Goal: Check status: Check status

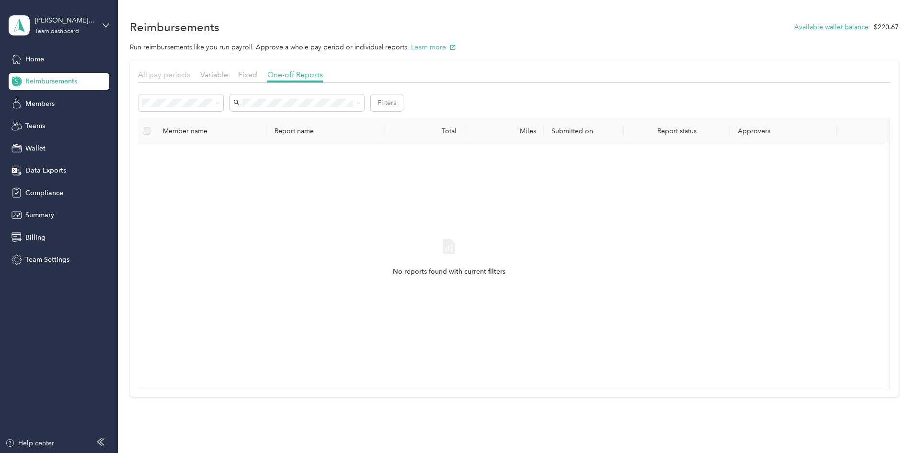
click at [190, 76] on span "All pay periods" at bounding box center [164, 74] width 52 height 9
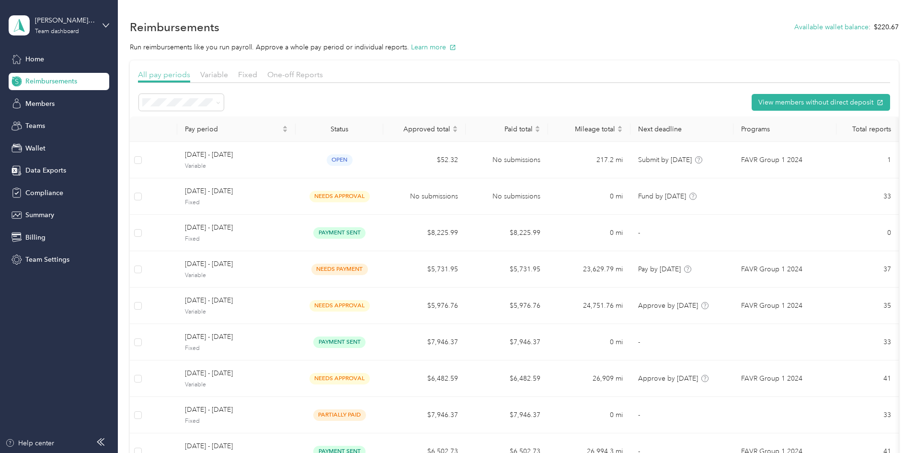
click at [190, 74] on span "All pay periods" at bounding box center [164, 74] width 52 height 9
click at [228, 76] on span "Variable" at bounding box center [214, 74] width 28 height 9
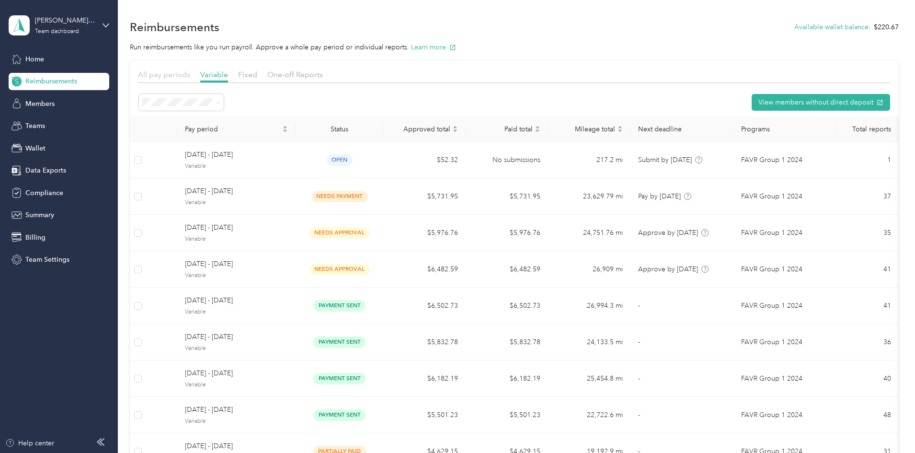
click at [190, 77] on span "All pay periods" at bounding box center [164, 74] width 52 height 9
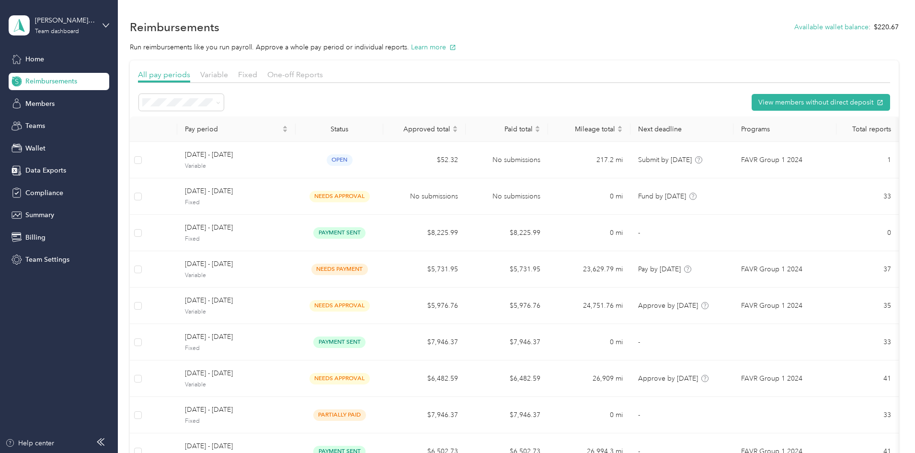
click at [60, 81] on span "Reimbursements" at bounding box center [51, 81] width 52 height 10
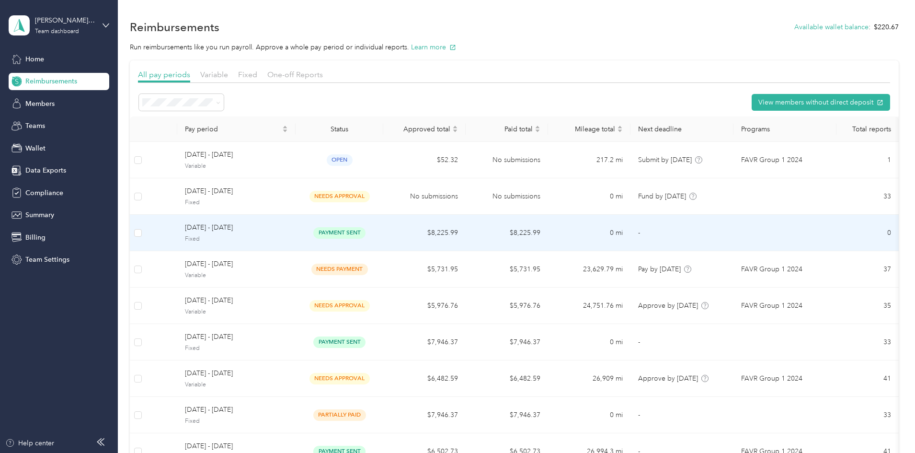
click at [285, 229] on span "[DATE] - [DATE]" at bounding box center [236, 227] width 103 height 11
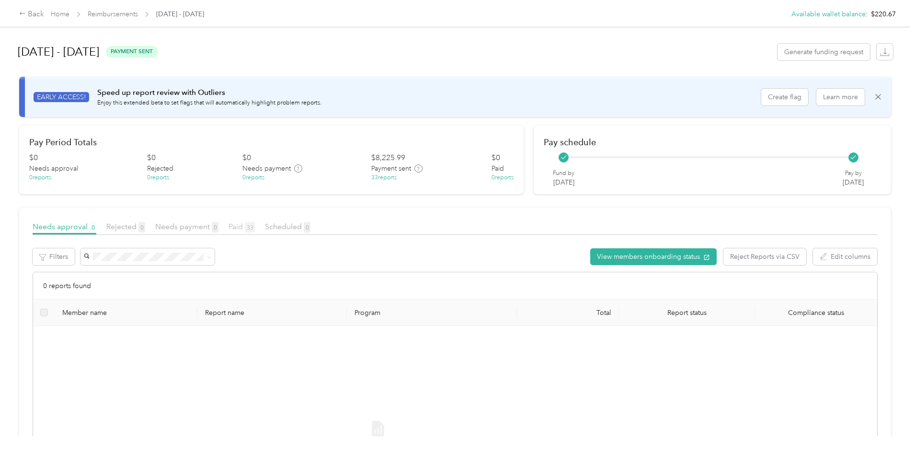
click at [255, 227] on span "Paid 33" at bounding box center [242, 226] width 26 height 9
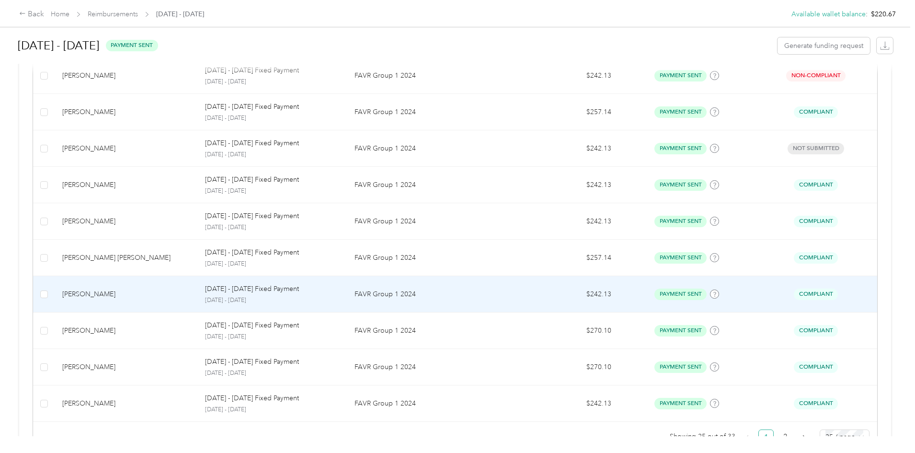
scroll to position [852, 0]
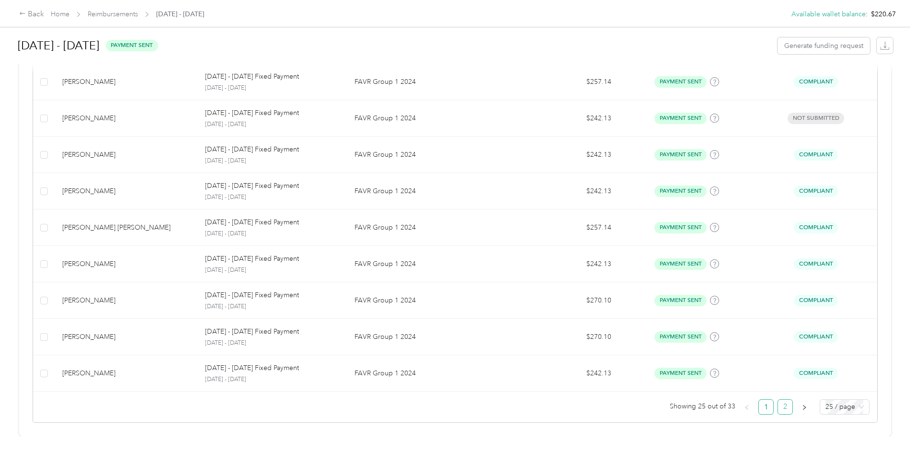
click at [778, 400] on link "2" at bounding box center [785, 407] width 14 height 14
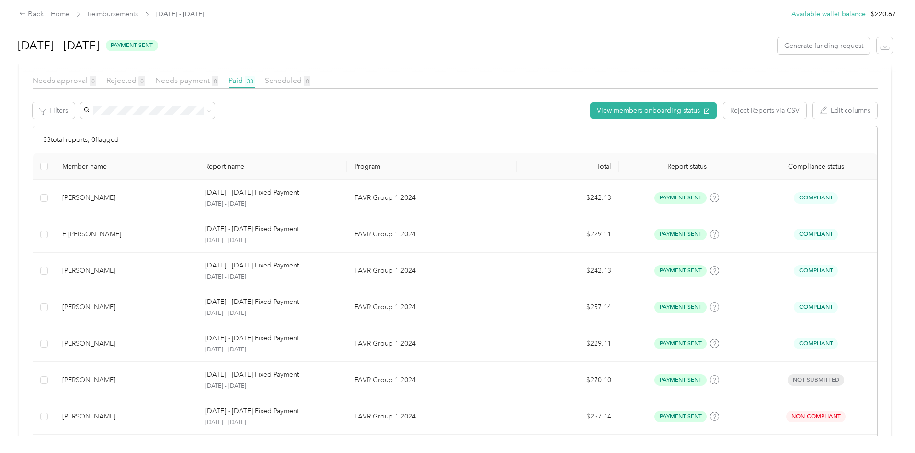
scroll to position [233, 0]
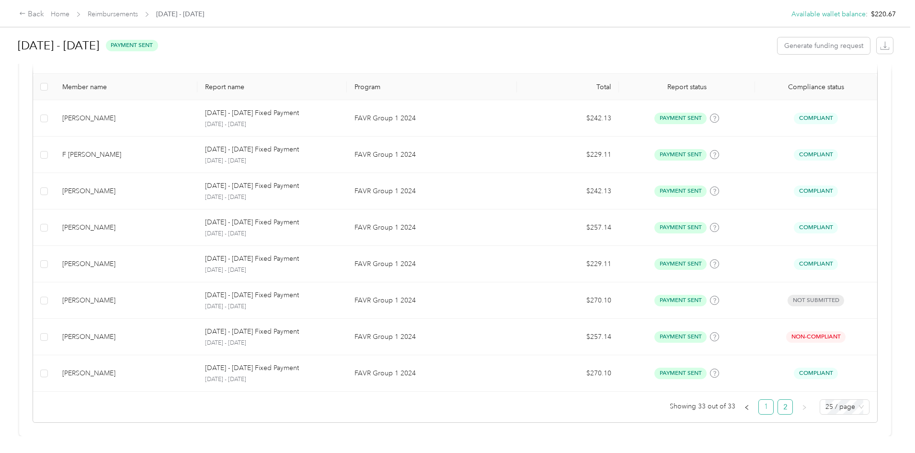
click at [759, 400] on link "1" at bounding box center [766, 407] width 14 height 14
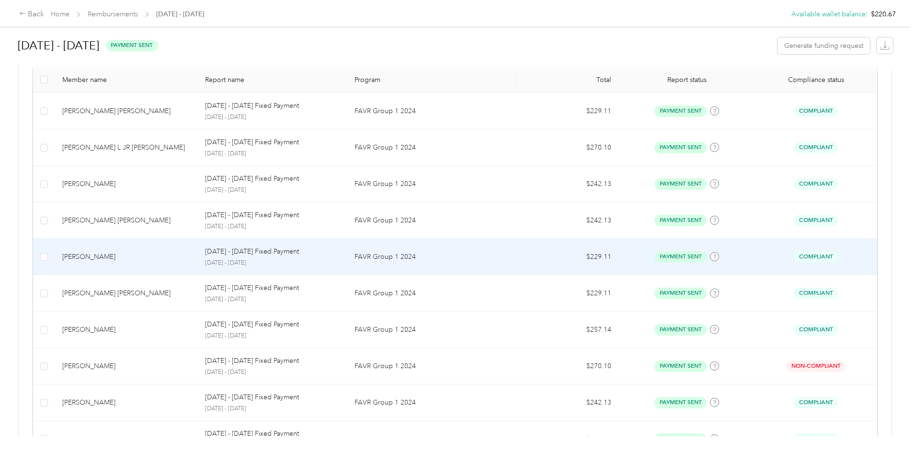
click at [339, 265] on p "[DATE] - [DATE]" at bounding box center [272, 263] width 134 height 9
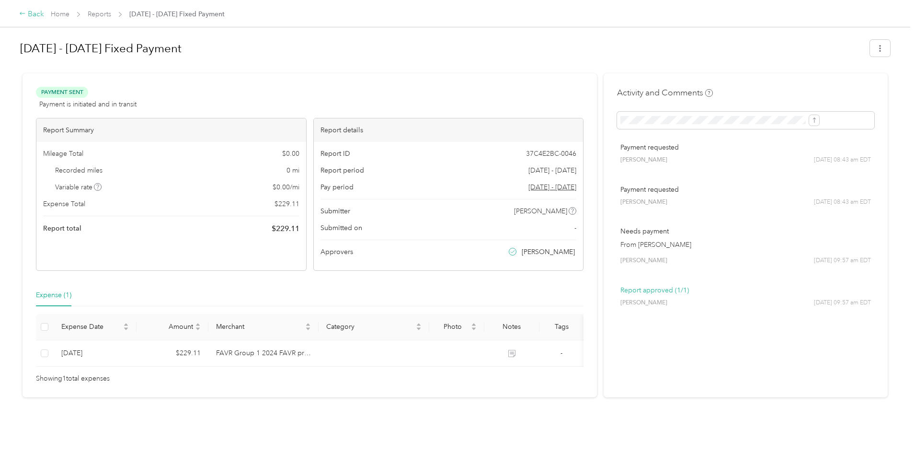
click at [44, 13] on div "Back" at bounding box center [31, 15] width 25 height 12
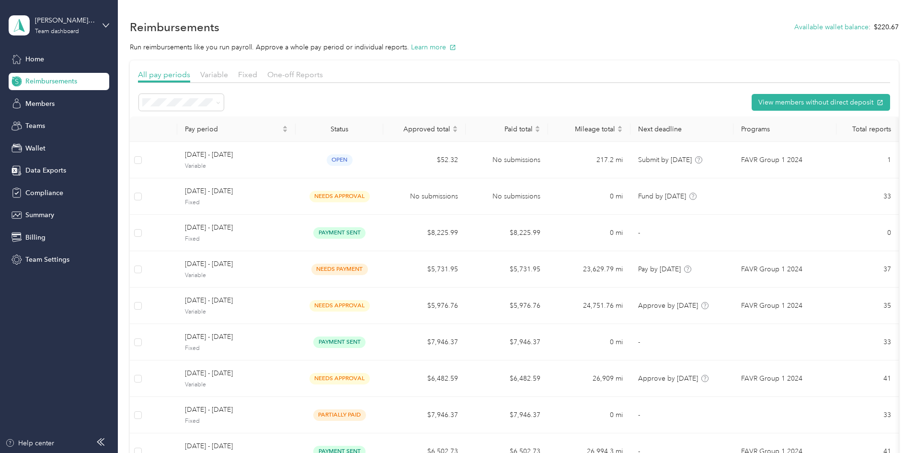
click at [190, 79] on div "All pay periods" at bounding box center [164, 75] width 52 height 12
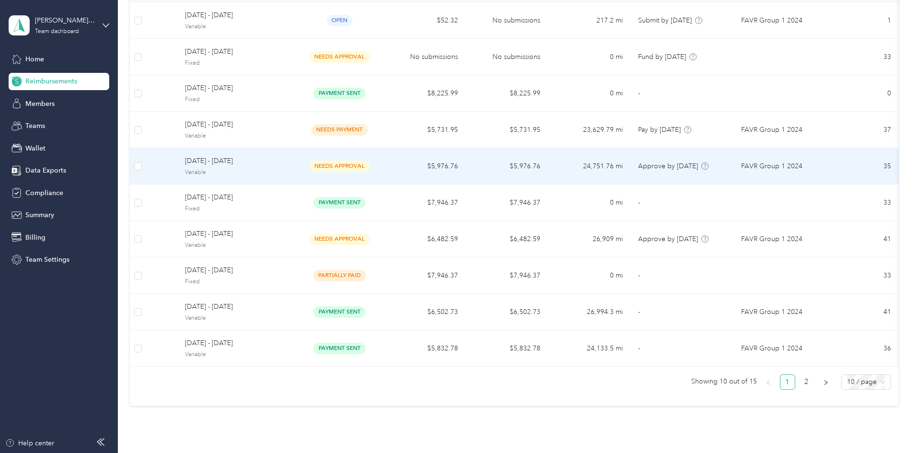
scroll to position [198, 0]
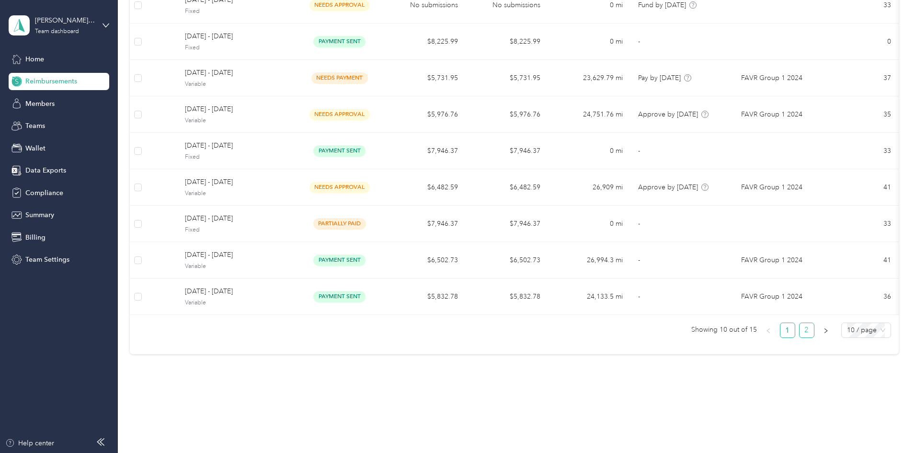
click at [800, 333] on link "2" at bounding box center [807, 330] width 14 height 14
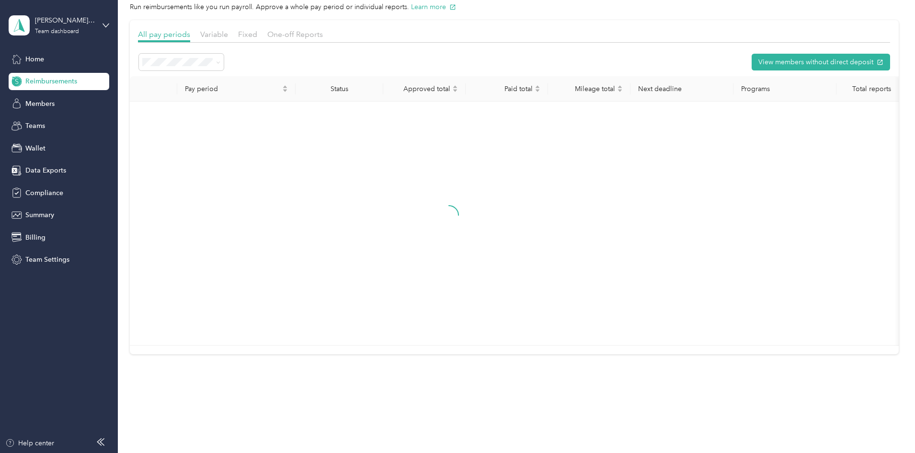
scroll to position [16, 0]
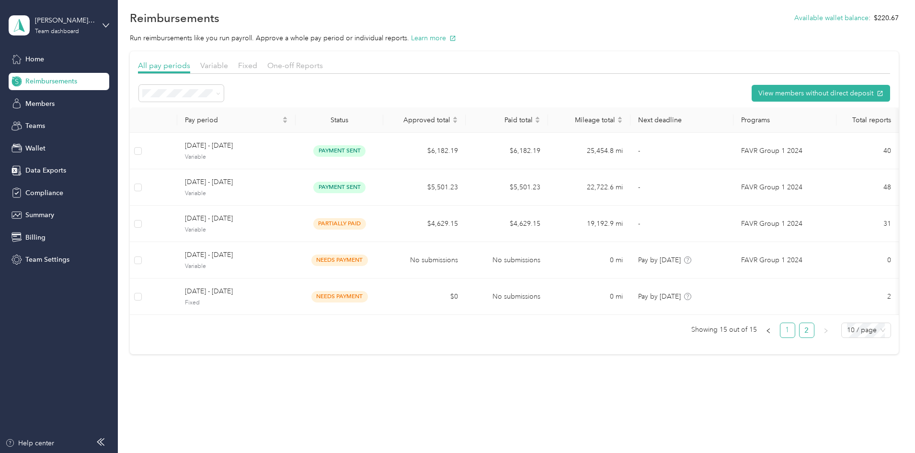
click at [781, 331] on link "1" at bounding box center [788, 330] width 14 height 14
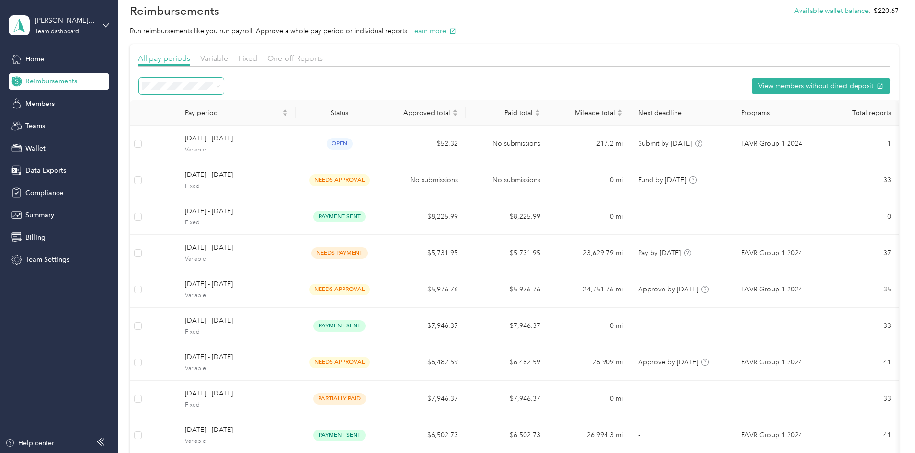
click at [220, 87] on span at bounding box center [217, 86] width 8 height 10
click at [239, 103] on div "All periods" at bounding box center [245, 104] width 71 height 10
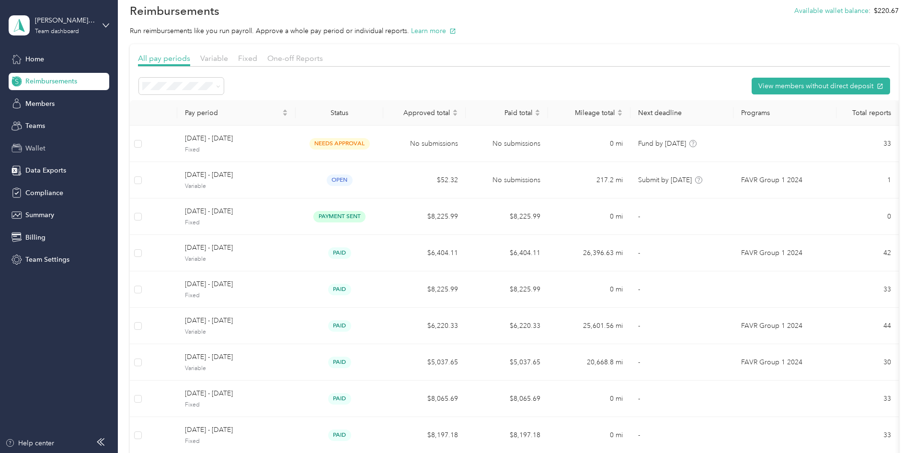
click at [41, 148] on span "Wallet" at bounding box center [35, 148] width 20 height 10
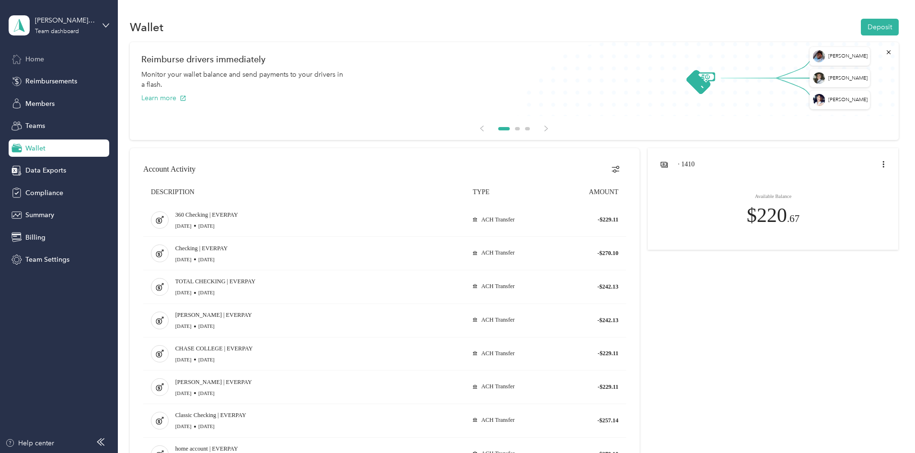
click at [36, 60] on span "Home" at bounding box center [34, 59] width 19 height 10
